Goal: Task Accomplishment & Management: Complete application form

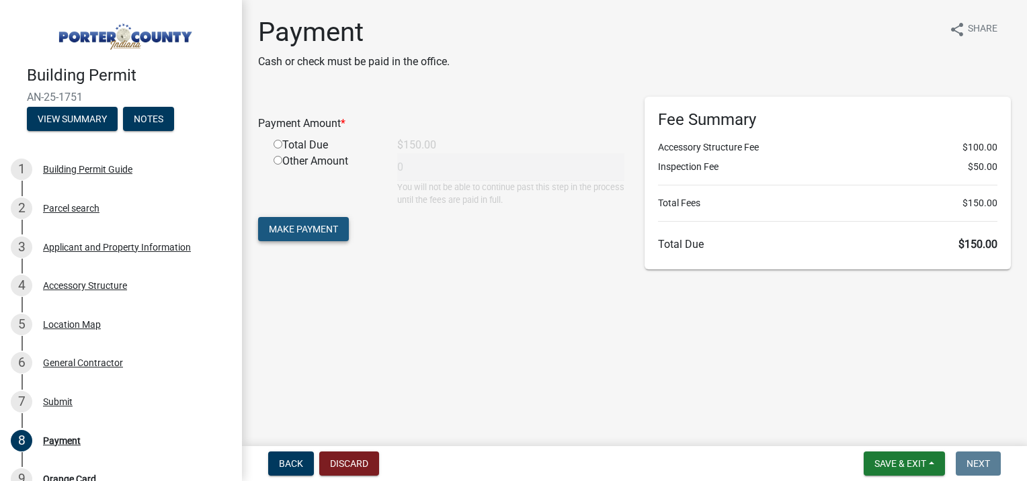
click at [276, 227] on span "Make Payment" at bounding box center [303, 229] width 69 height 11
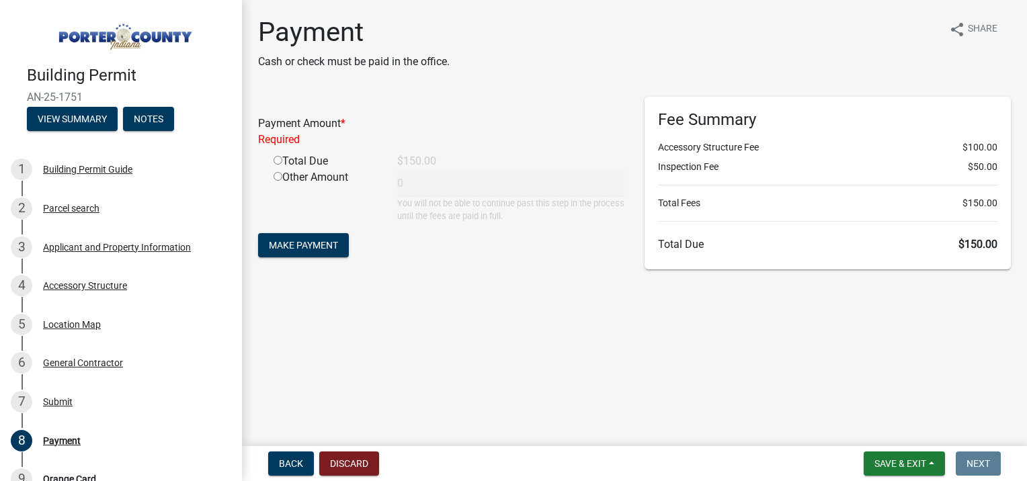
click at [278, 161] on input "radio" at bounding box center [278, 160] width 9 height 9
radio input "true"
type input "150"
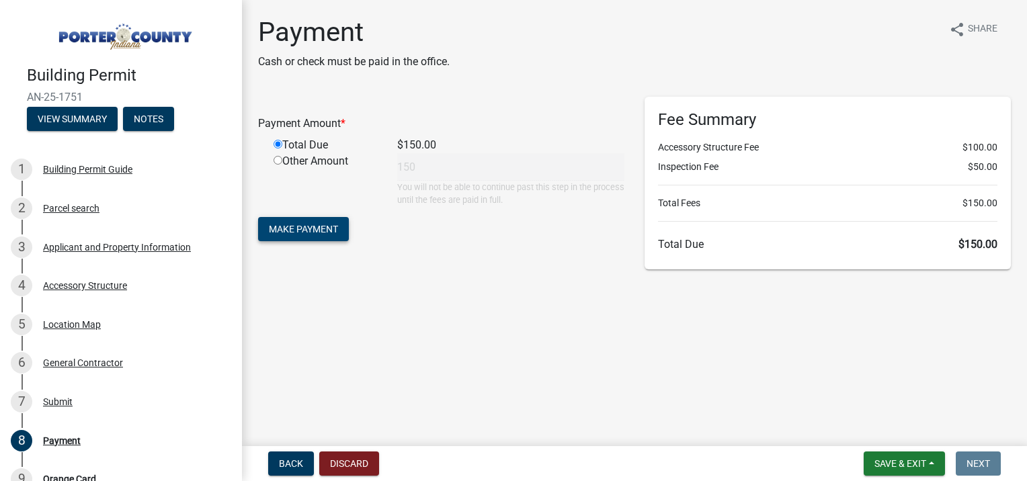
click at [317, 227] on span "Make Payment" at bounding box center [303, 229] width 69 height 11
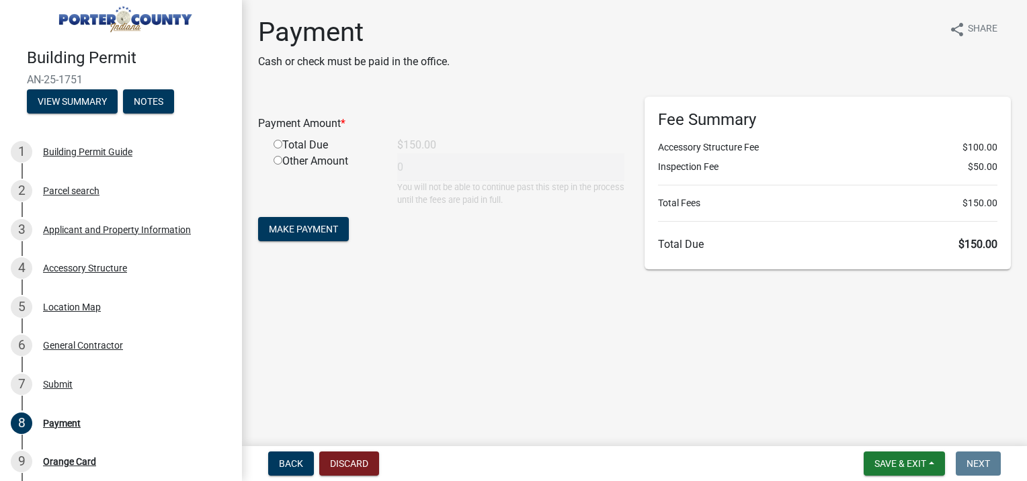
scroll to position [67, 0]
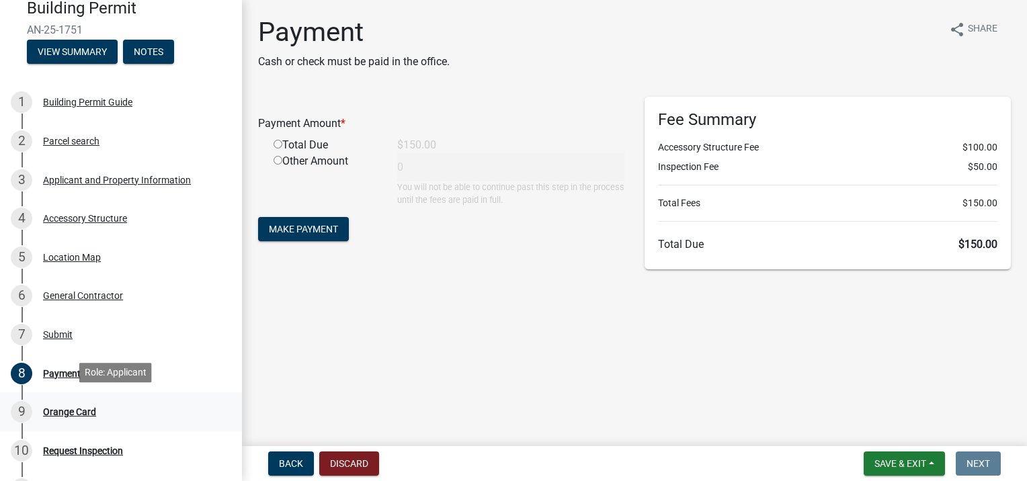
click at [53, 407] on div "Orange Card" at bounding box center [69, 411] width 53 height 9
click at [910, 461] on span "Save & Exit" at bounding box center [901, 463] width 52 height 11
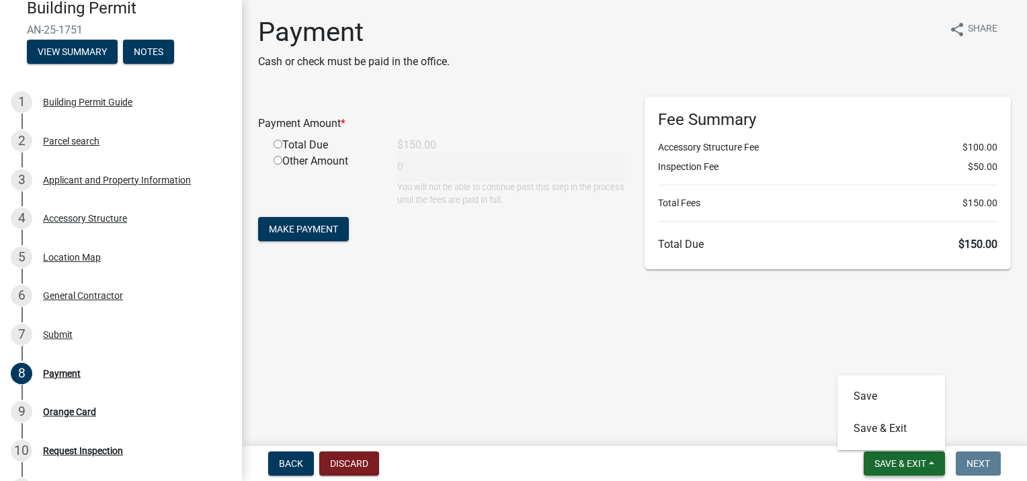
click at [910, 461] on span "Save & Exit" at bounding box center [901, 463] width 52 height 11
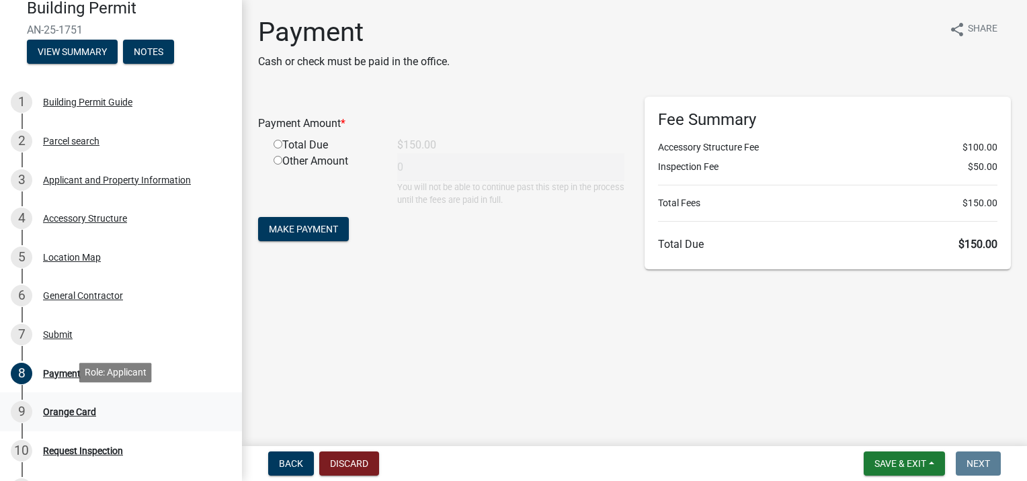
click at [64, 407] on div "Orange Card" at bounding box center [69, 411] width 53 height 9
click at [471, 393] on main "Payment Cash or check must be paid in the office. share Share Payment Amount * …" at bounding box center [634, 220] width 785 height 441
click at [71, 40] on button "View Summary" at bounding box center [72, 52] width 91 height 24
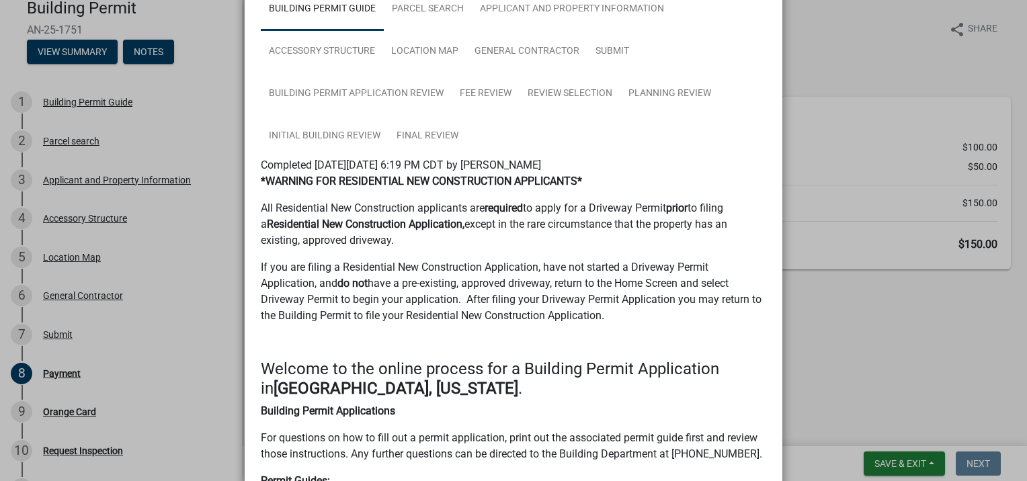
scroll to position [0, 0]
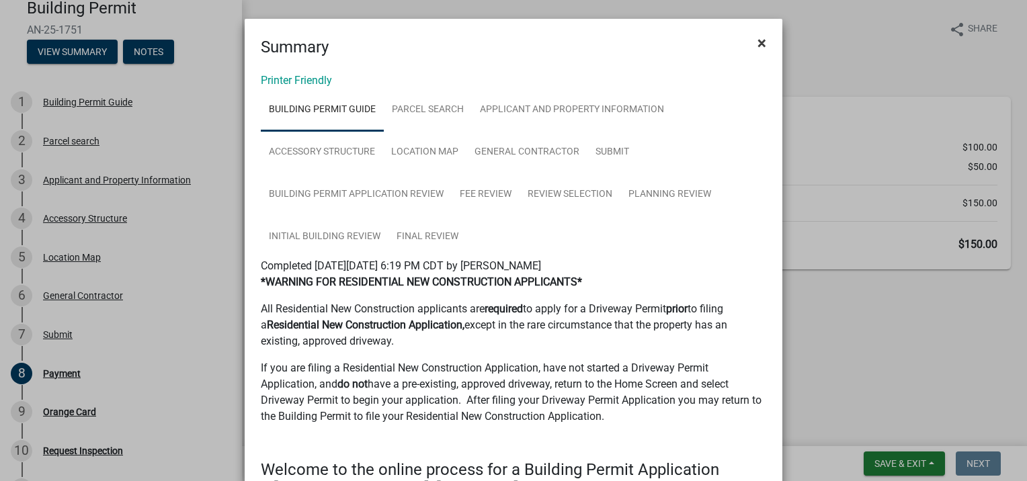
click at [758, 41] on span "×" at bounding box center [762, 43] width 9 height 19
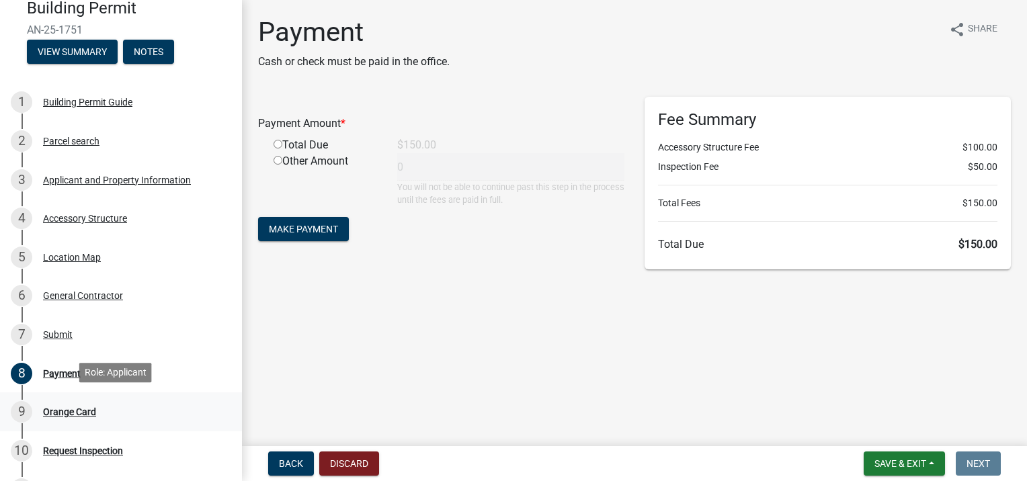
click at [67, 409] on div "Orange Card" at bounding box center [69, 411] width 53 height 9
click at [46, 411] on div "Orange Card" at bounding box center [69, 411] width 53 height 9
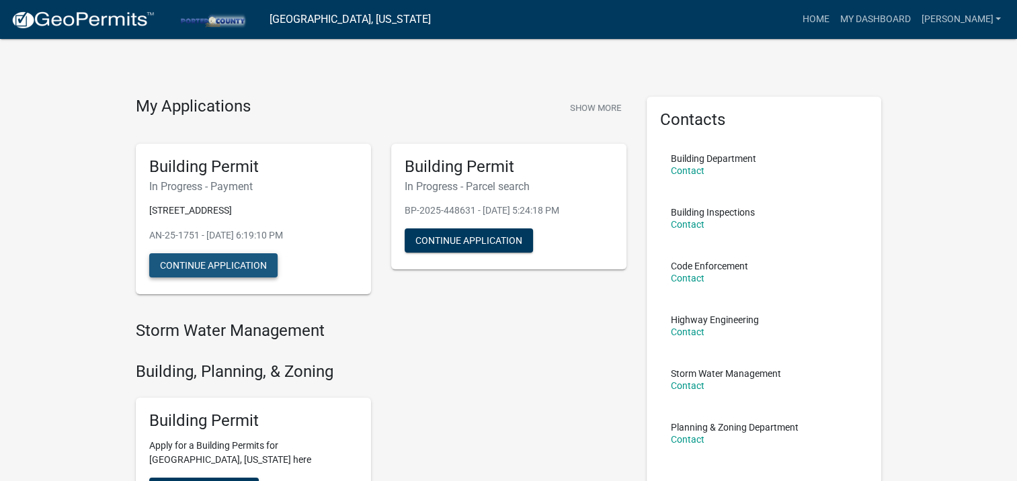
click at [196, 262] on button "Continue Application" at bounding box center [213, 265] width 128 height 24
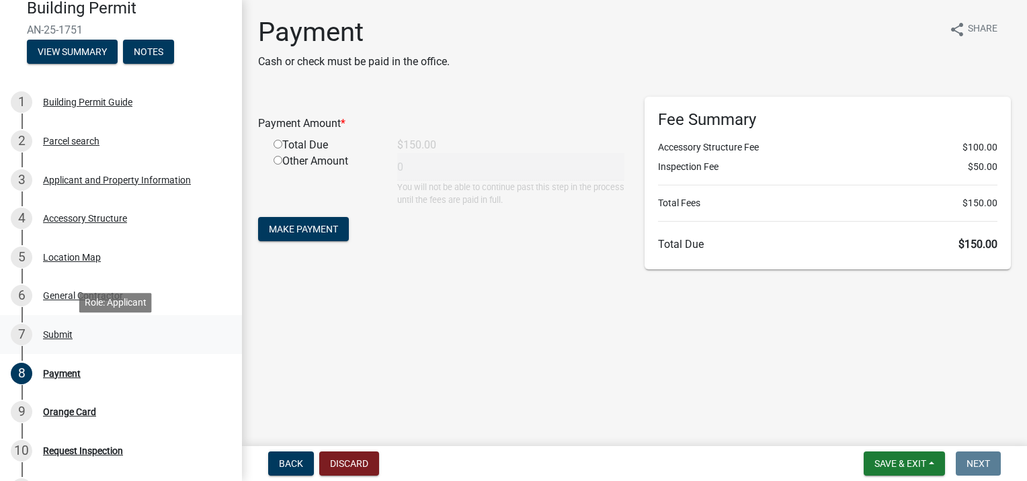
scroll to position [134, 0]
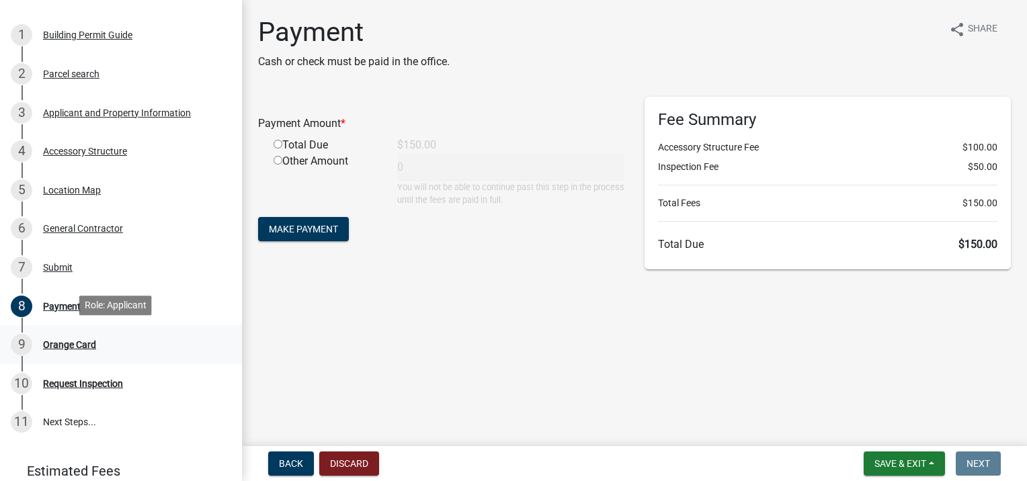
click at [67, 346] on div "Orange Card" at bounding box center [69, 344] width 53 height 9
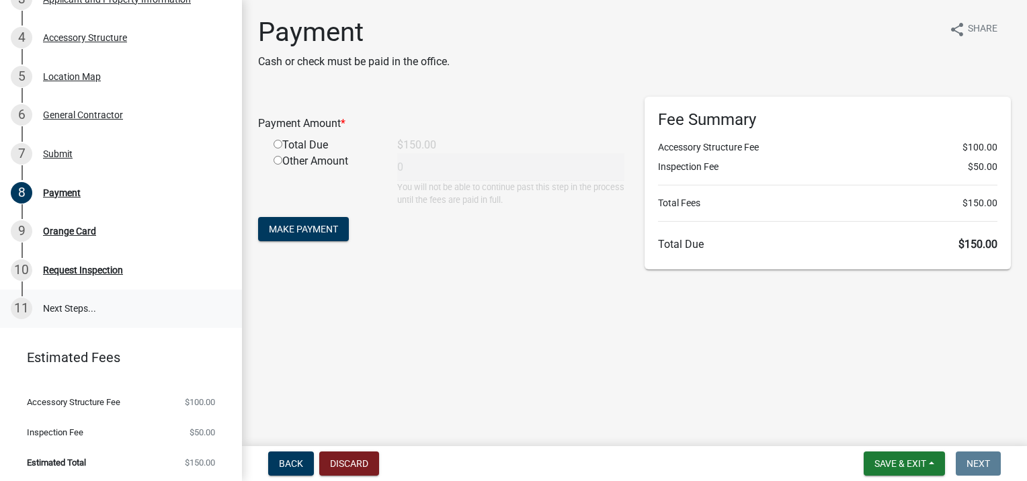
scroll to position [181, 0]
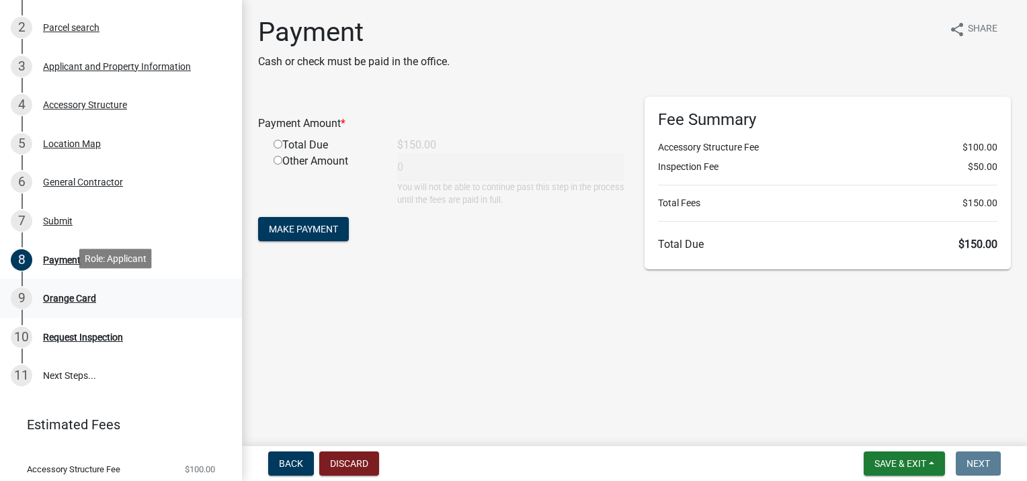
click at [56, 298] on div "Orange Card" at bounding box center [69, 298] width 53 height 9
click at [75, 294] on div "Orange Card" at bounding box center [69, 298] width 53 height 9
click at [276, 143] on input "radio" at bounding box center [278, 144] width 9 height 9
radio input "true"
type input "150"
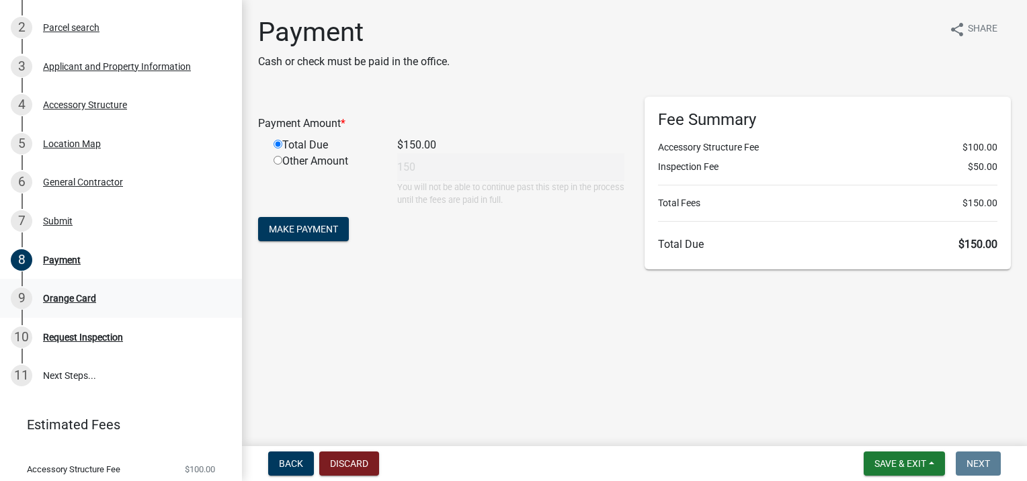
click at [62, 294] on div "Orange Card" at bounding box center [69, 298] width 53 height 9
